Goal: Transaction & Acquisition: Purchase product/service

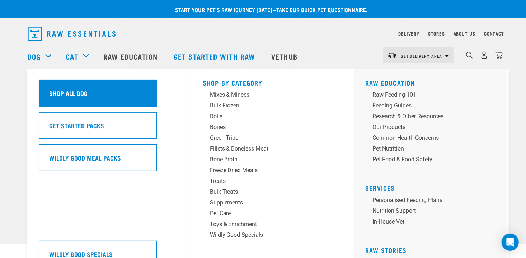
click at [65, 96] on h5 "Shop All Dog" at bounding box center [68, 92] width 38 height 9
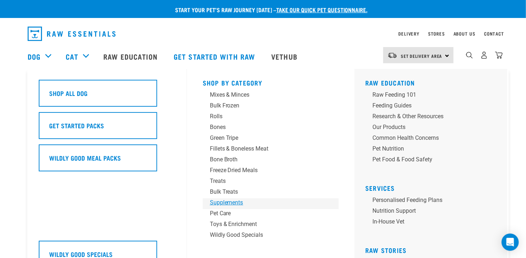
click at [225, 202] on div "Supplements" at bounding box center [266, 202] width 112 height 9
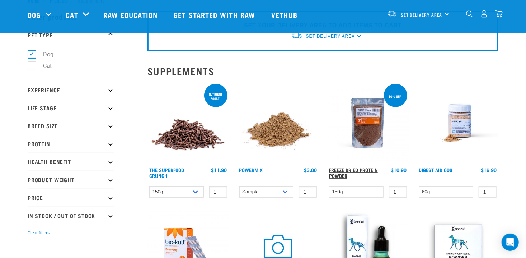
scroll to position [36, 0]
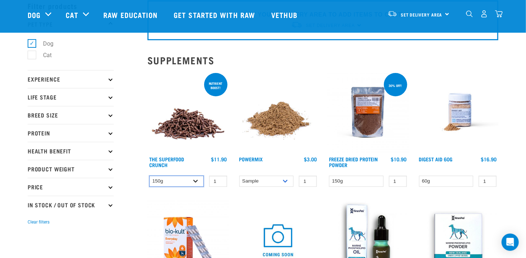
click at [197, 179] on select "150g 300g" at bounding box center [176, 181] width 55 height 11
select select "31261"
click at [149, 176] on select "150g 300g" at bounding box center [176, 181] width 55 height 11
click at [164, 160] on link "The Superfood Crunch" at bounding box center [166, 162] width 35 height 8
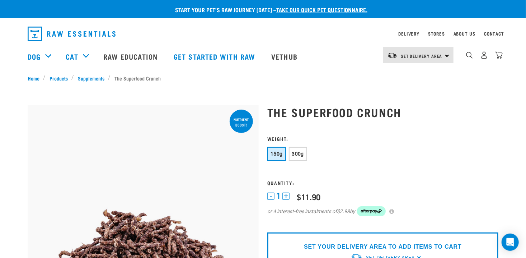
scroll to position [36, 0]
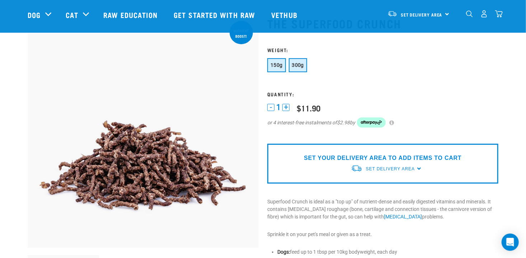
click at [298, 65] on span "300g" at bounding box center [298, 65] width 12 height 6
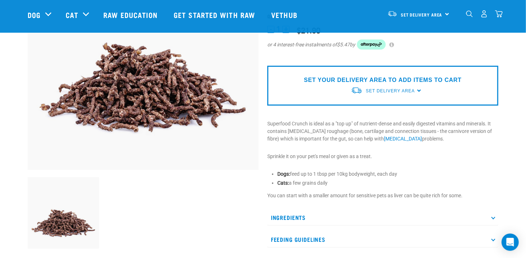
scroll to position [72, 0]
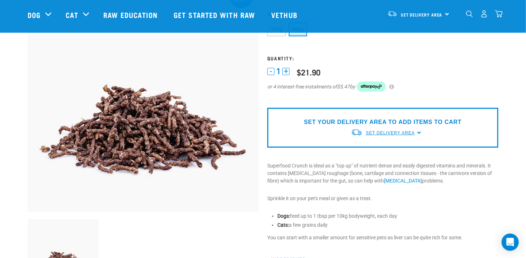
click at [388, 131] on span "Set Delivery Area" at bounding box center [390, 132] width 49 height 5
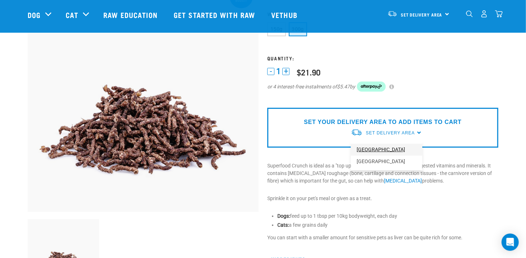
click at [372, 149] on link "[GEOGRAPHIC_DATA]" at bounding box center [386, 150] width 71 height 12
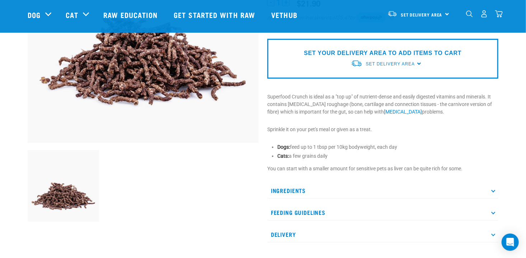
scroll to position [144, 0]
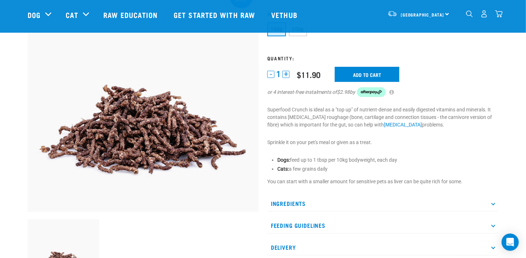
scroll to position [72, 0]
click at [361, 73] on input "Add to cart" at bounding box center [367, 74] width 65 height 15
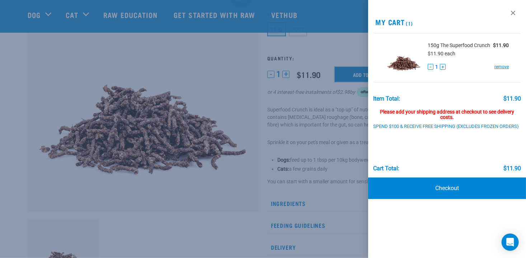
scroll to position [36, 0]
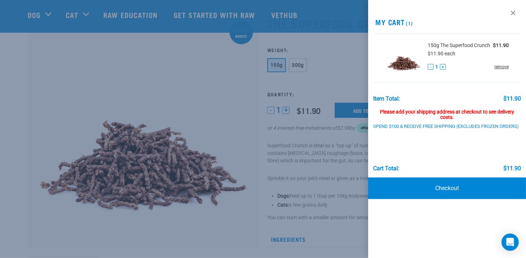
click at [501, 66] on link "remove" at bounding box center [502, 67] width 14 height 6
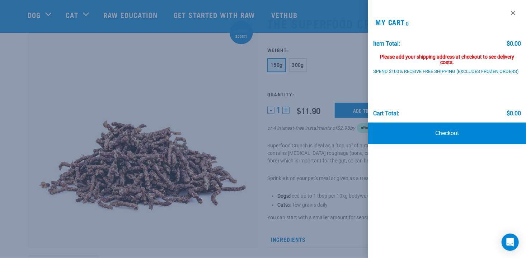
click at [353, 85] on div at bounding box center [263, 129] width 526 height 258
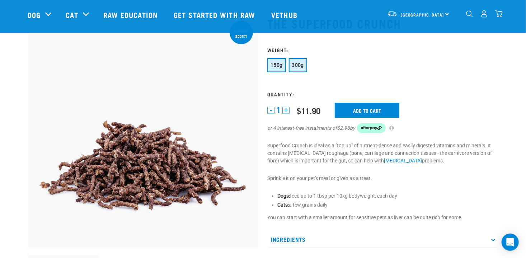
click at [298, 62] on span "300g" at bounding box center [298, 65] width 12 height 6
click at [367, 109] on input "Add to cart" at bounding box center [367, 110] width 65 height 15
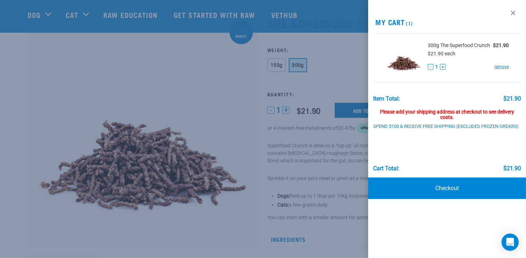
click at [372, 111] on div at bounding box center [263, 129] width 526 height 258
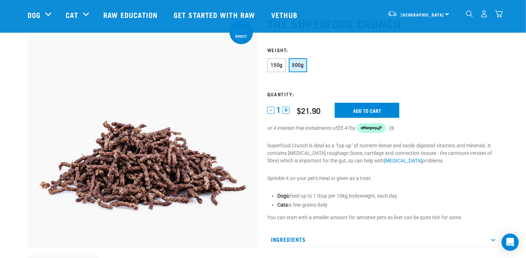
click at [498, 16] on img "dropdown navigation" at bounding box center [499, 14] width 8 height 8
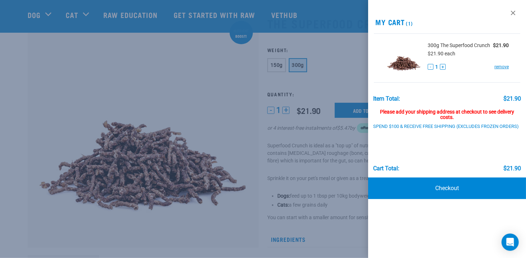
click at [354, 59] on div at bounding box center [263, 129] width 526 height 258
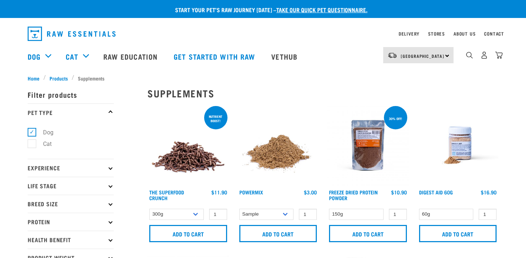
select select "31261"
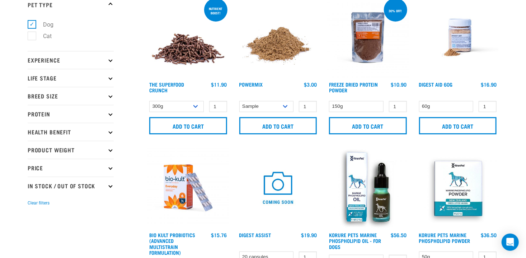
scroll to position [120, 0]
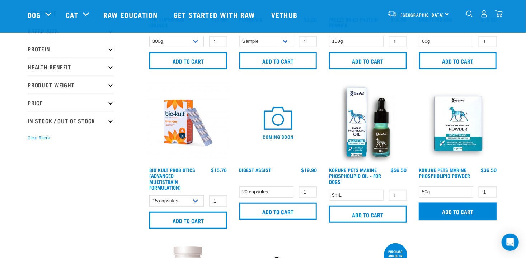
click at [460, 209] on input "Add to cart" at bounding box center [458, 210] width 78 height 17
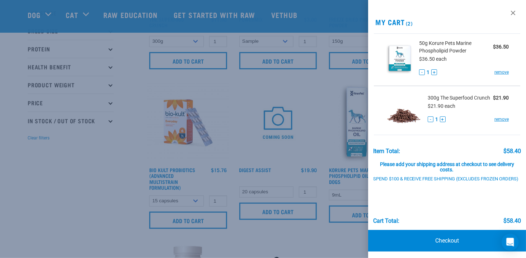
click at [318, 149] on div at bounding box center [263, 129] width 526 height 258
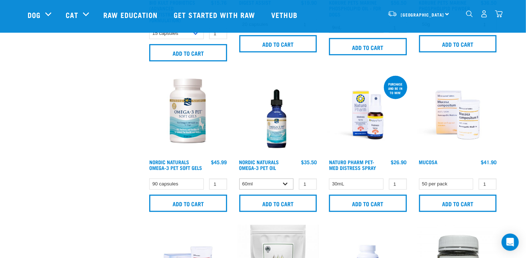
scroll to position [299, 0]
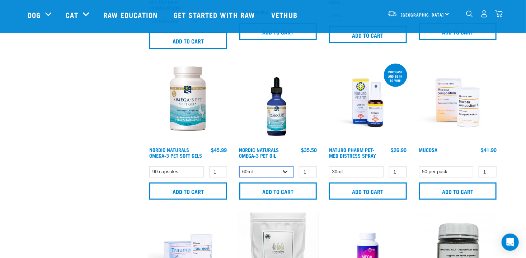
click at [285, 169] on select "60ml 237ml" at bounding box center [266, 171] width 55 height 11
select select "31264"
click at [239, 166] on select "60ml 237ml" at bounding box center [266, 171] width 55 height 11
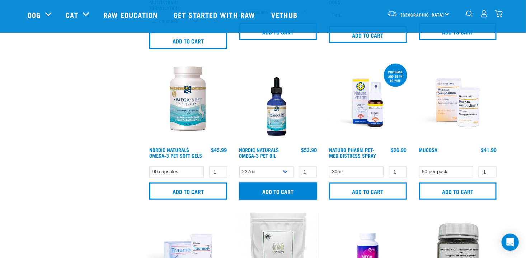
click at [281, 190] on input "Add to cart" at bounding box center [278, 190] width 78 height 17
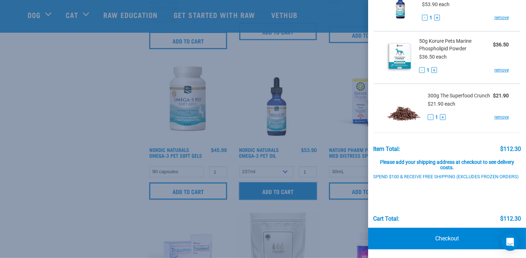
scroll to position [62, 0]
click at [441, 231] on link "Checkout" at bounding box center [447, 239] width 158 height 22
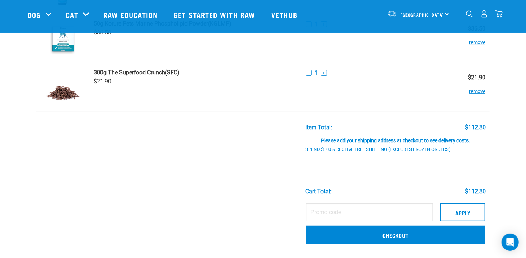
scroll to position [108, 0]
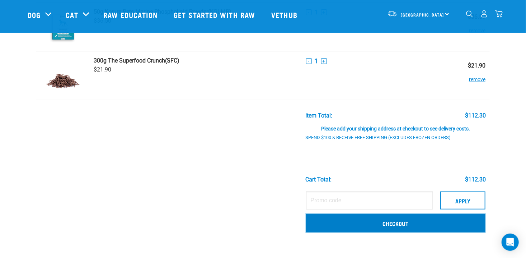
click at [396, 220] on link "Checkout" at bounding box center [395, 223] width 179 height 19
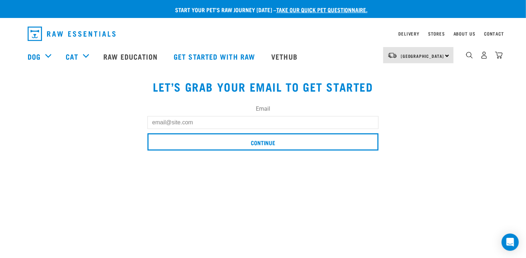
click at [197, 124] on input "Email" at bounding box center [263, 122] width 231 height 13
type input "[EMAIL_ADDRESS][DOMAIN_NAME]"
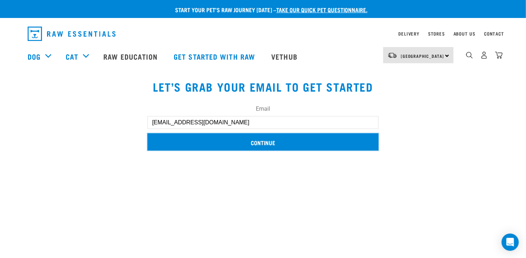
click at [253, 141] on input "Continue" at bounding box center [263, 141] width 231 height 17
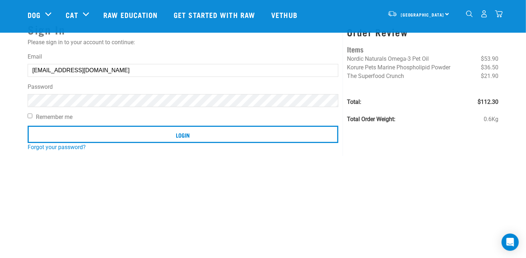
scroll to position [72, 0]
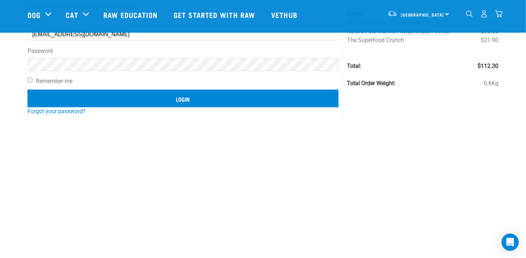
click at [182, 98] on input "Login" at bounding box center [183, 98] width 311 height 17
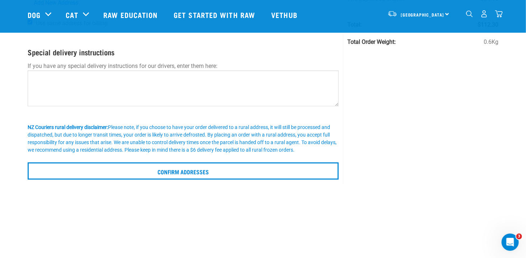
scroll to position [108, 0]
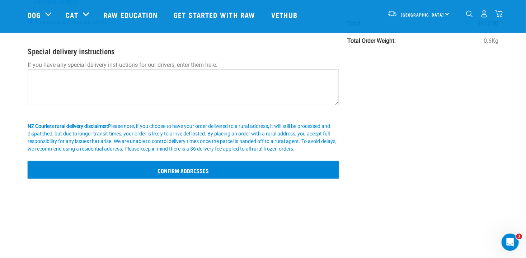
click at [173, 170] on input "Confirm addresses" at bounding box center [183, 169] width 311 height 17
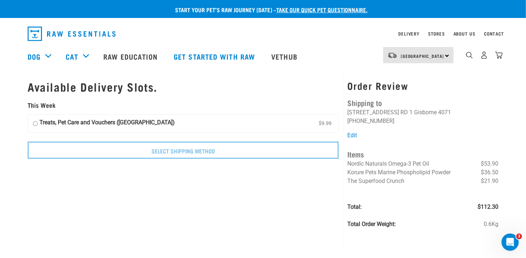
click at [34, 123] on input "Treats, Pet Care and Vouchers (North Island) $9.99" at bounding box center [35, 123] width 5 height 11
radio input "true"
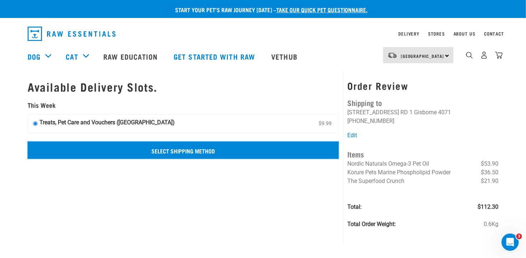
click at [168, 150] on input "Select Shipping Method" at bounding box center [183, 149] width 311 height 17
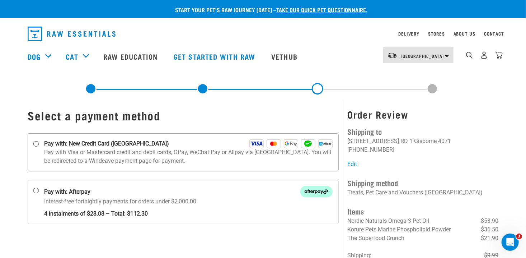
click at [36, 144] on input "Pay with: New Credit Card ([GEOGRAPHIC_DATA])" at bounding box center [36, 144] width 6 height 6
radio input "true"
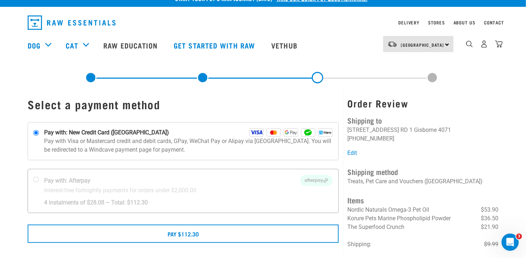
scroll to position [72, 0]
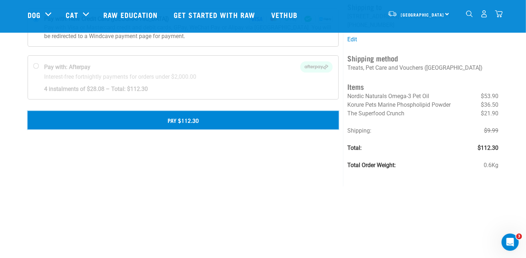
click at [186, 122] on button "Pay $112.30" at bounding box center [183, 120] width 311 height 18
